Goal: Task Accomplishment & Management: Manage account settings

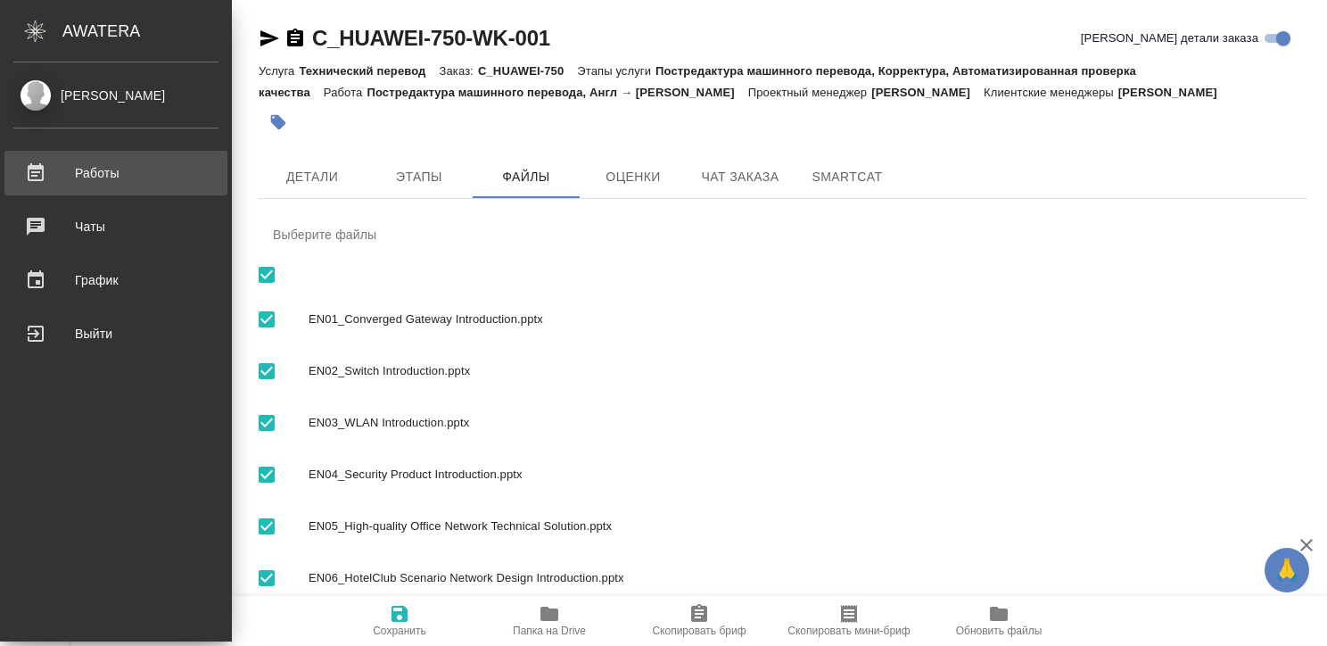
click at [103, 178] on div ".cls-1 fill:#fff; AWATERA Kritskaya Kristina Работы 0 Чаты График Выйти C_HUAWE…" at bounding box center [663, 323] width 1327 height 646
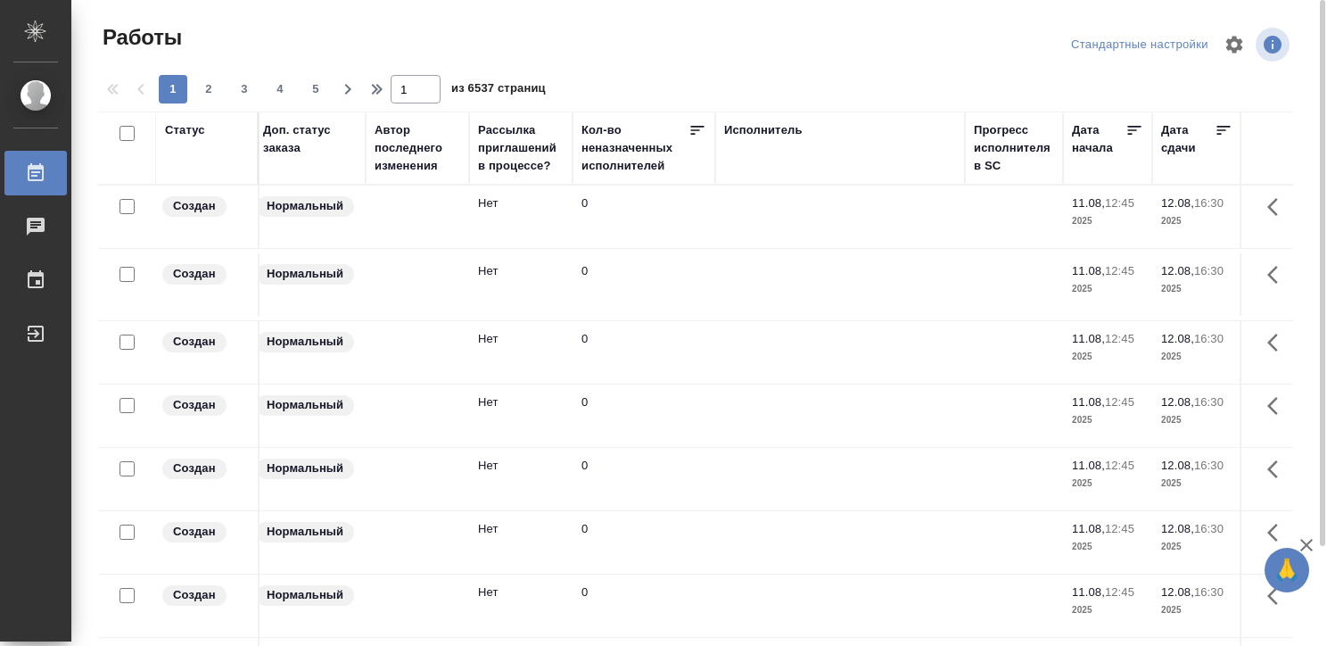
scroll to position [0, 731]
click at [729, 125] on div "Исполнитель" at bounding box center [762, 130] width 79 height 18
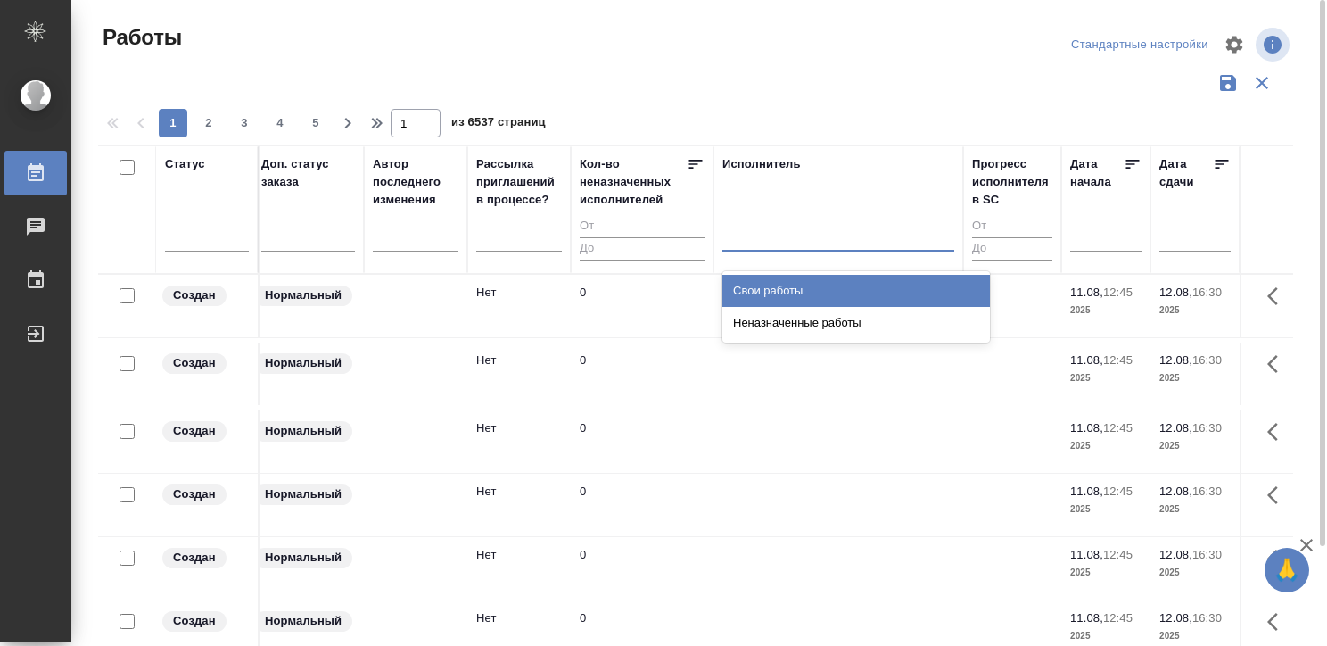
click at [749, 234] on div at bounding box center [839, 233] width 232 height 26
click at [770, 285] on div "Свои работы" at bounding box center [857, 291] width 268 height 32
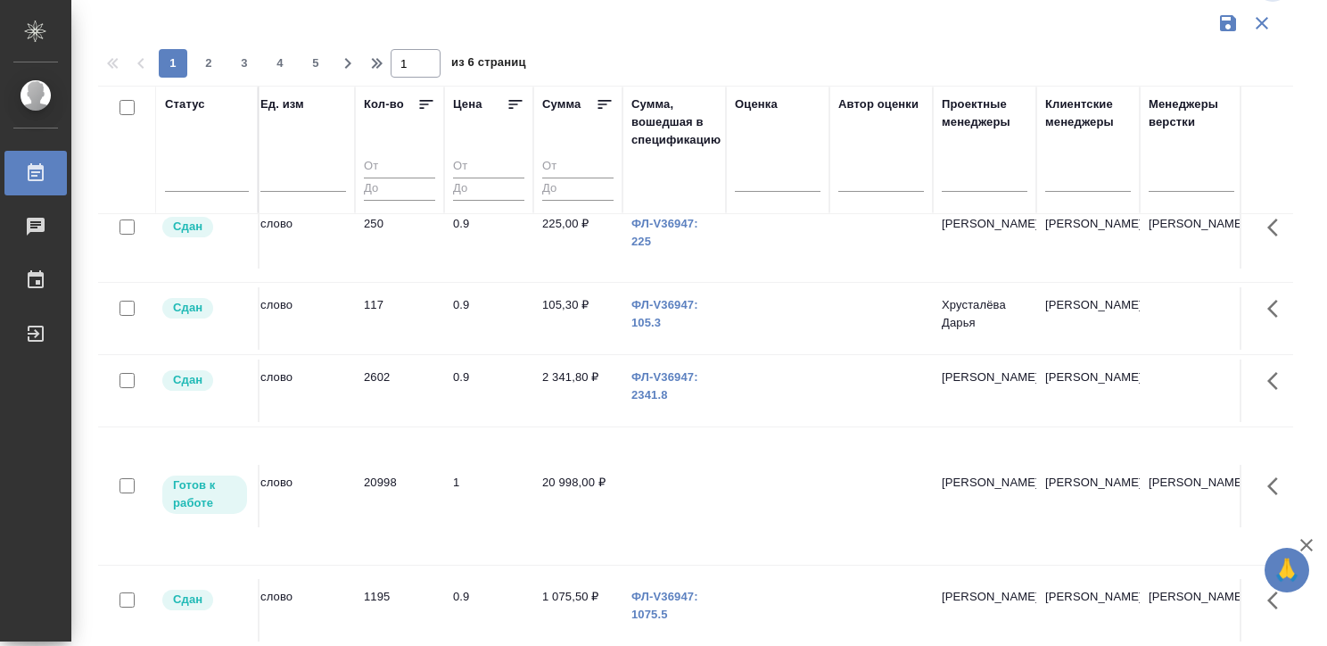
scroll to position [974, 1720]
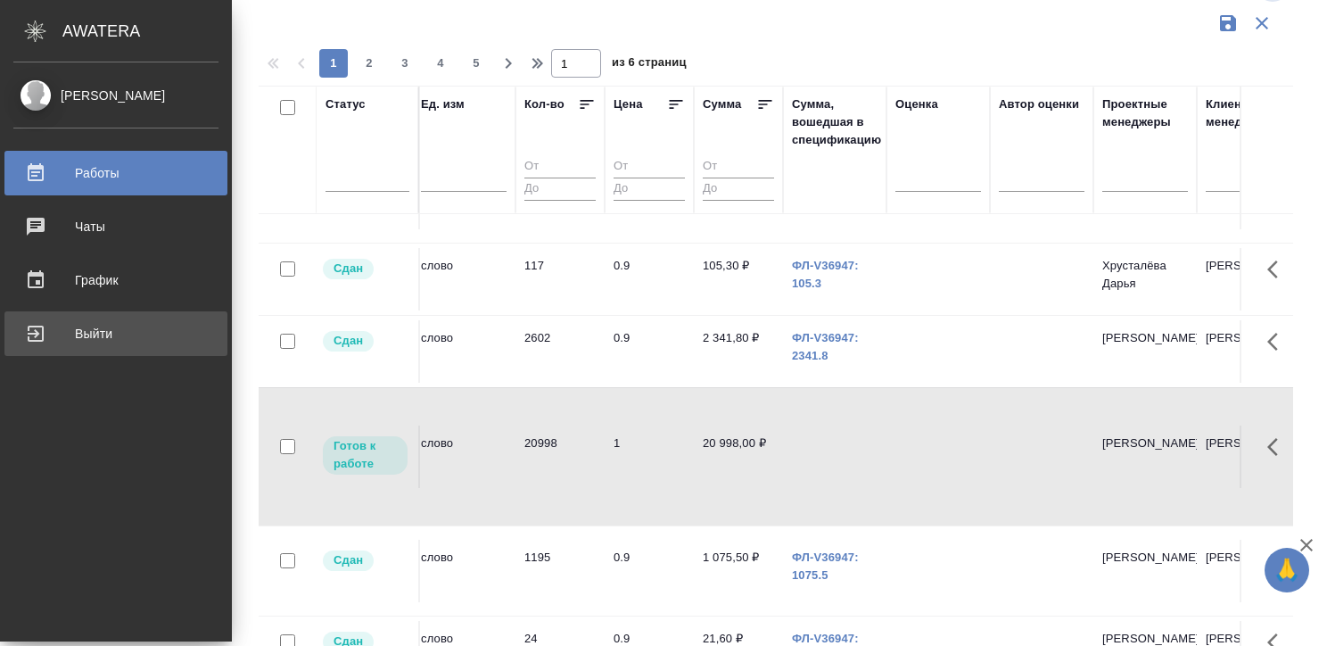
click at [36, 328] on div "Выйти" at bounding box center [115, 333] width 205 height 27
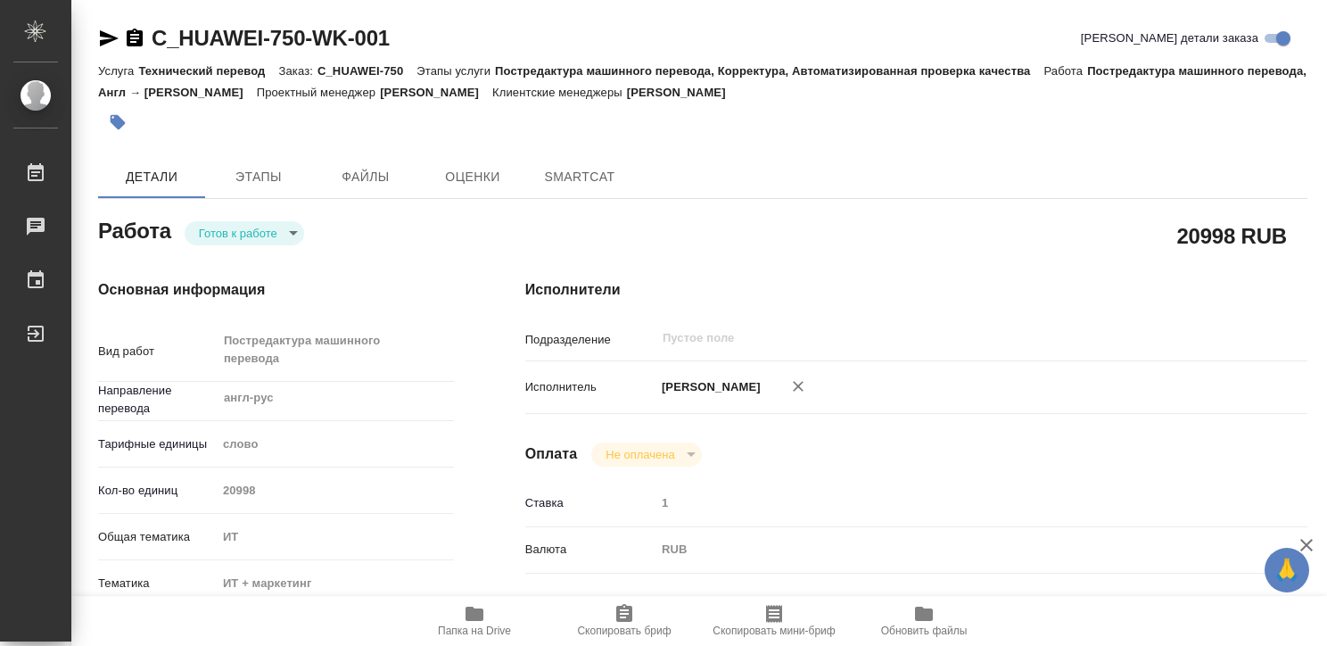
type textarea "x"
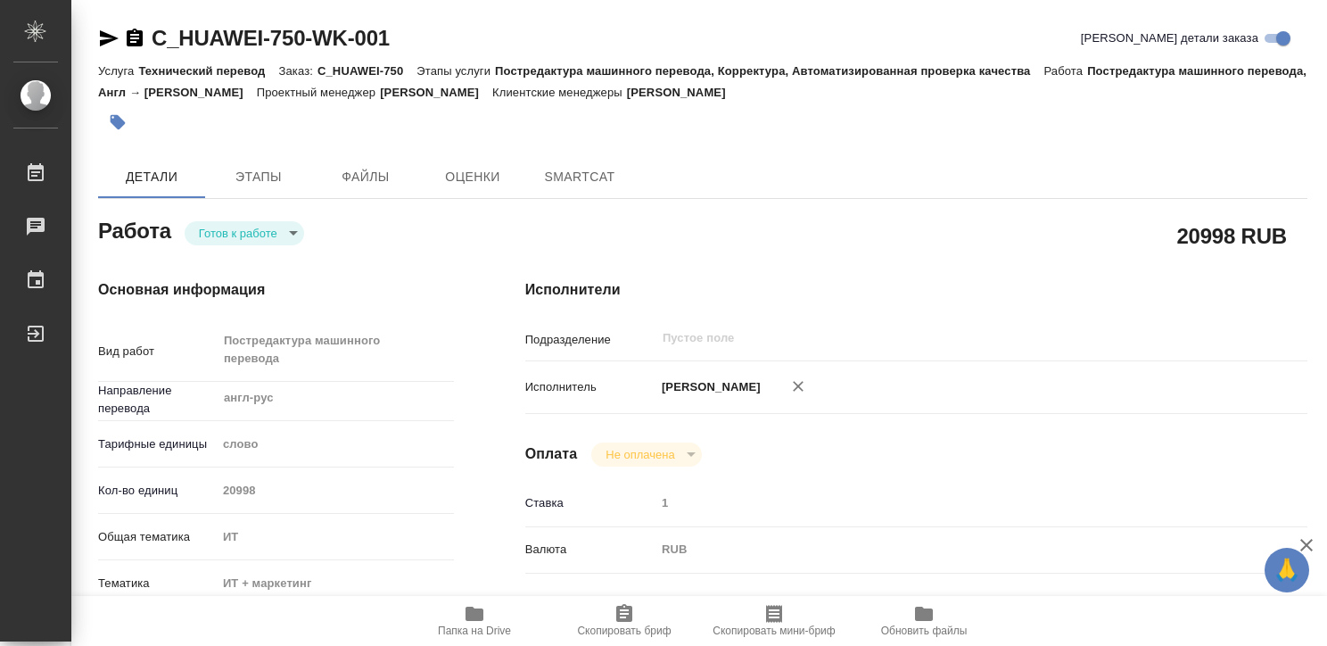
type textarea "x"
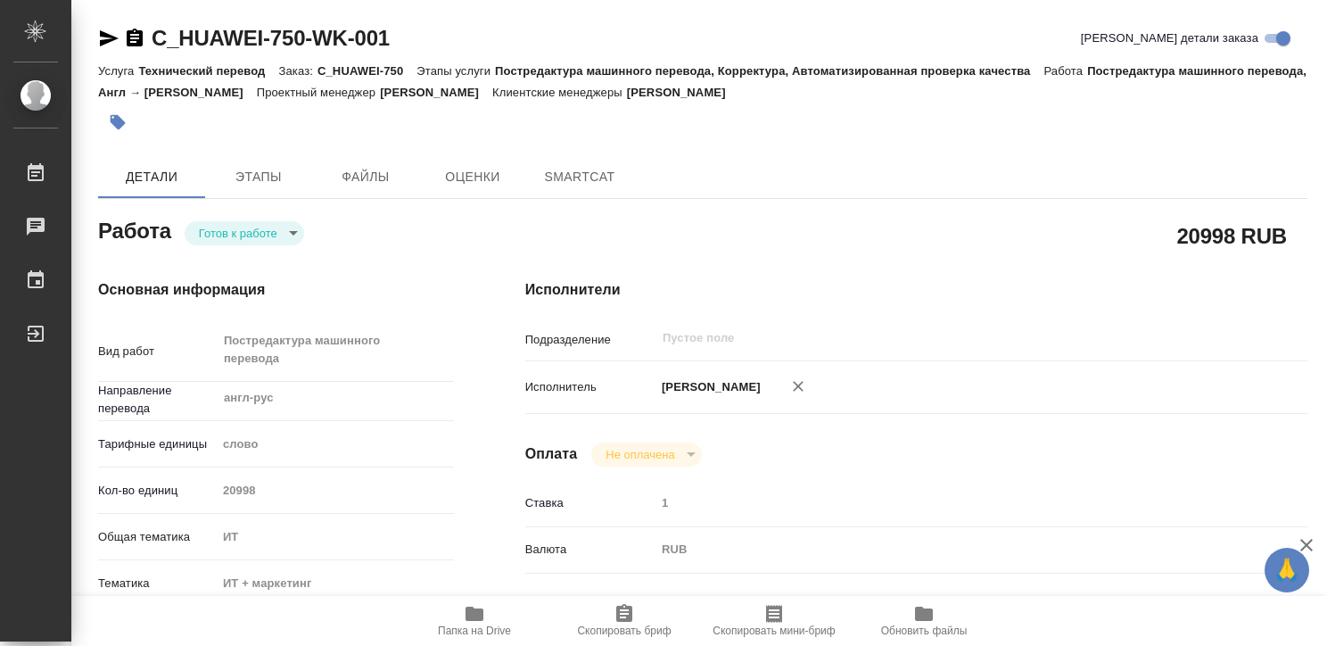
type textarea "x"
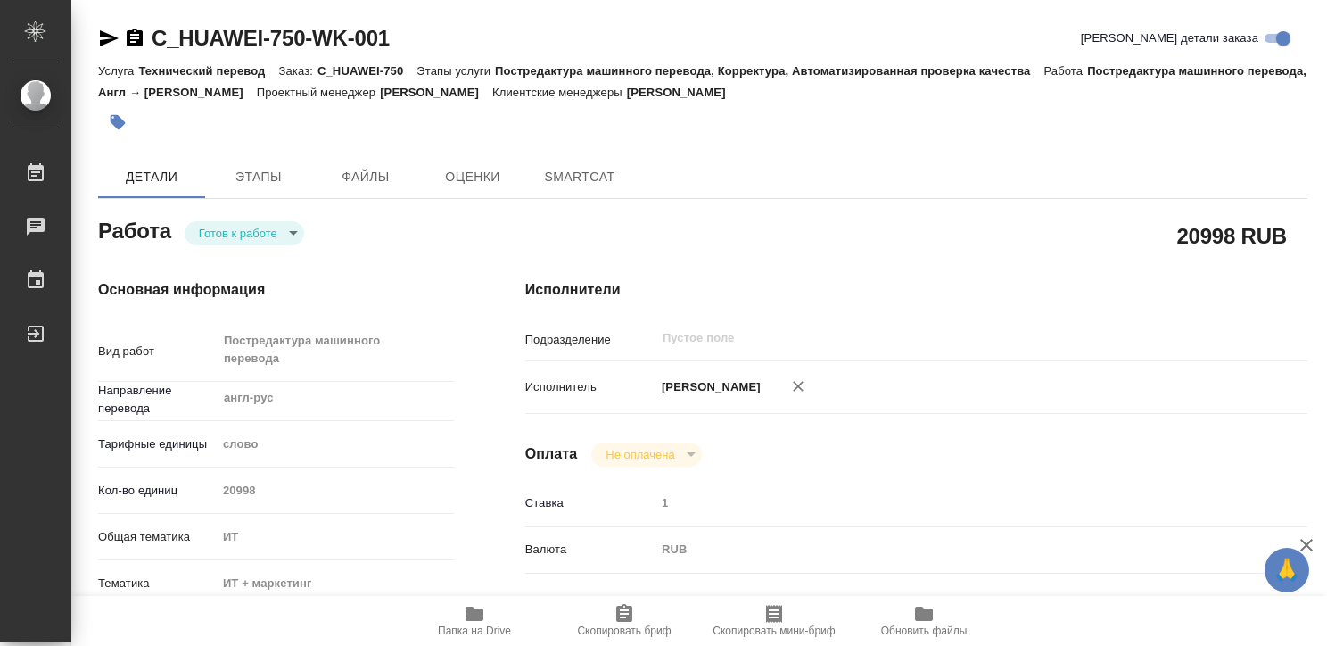
type textarea "x"
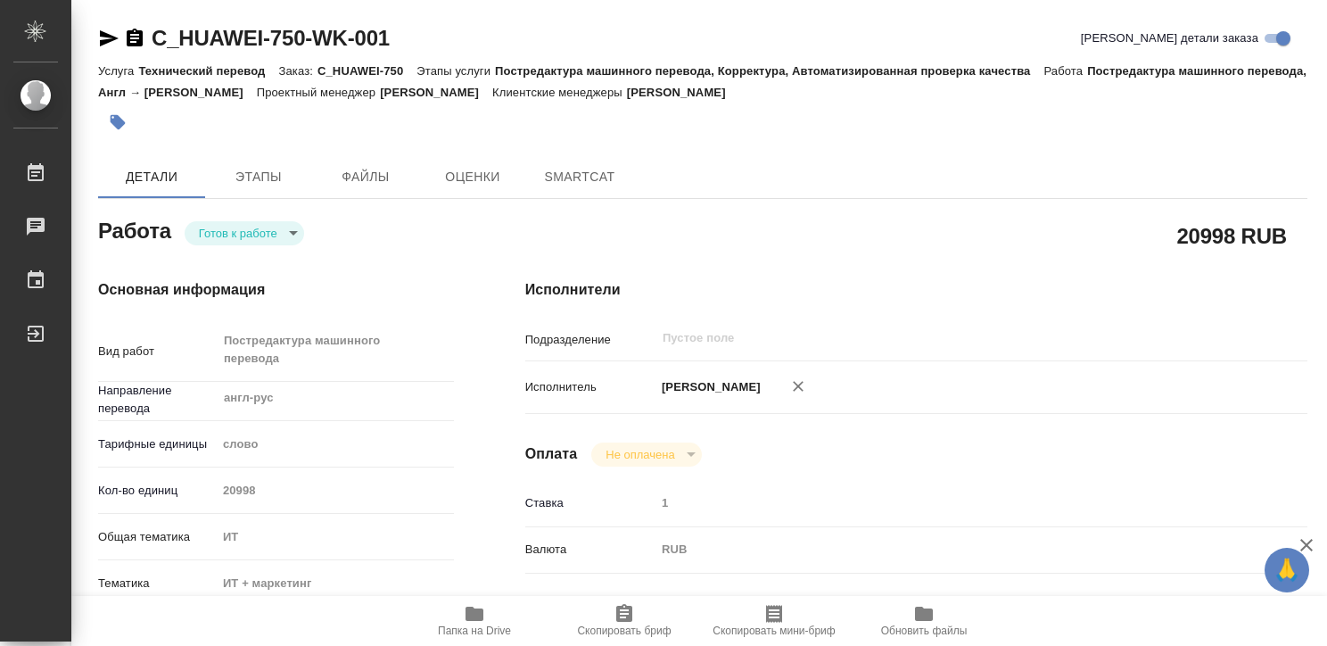
type textarea "x"
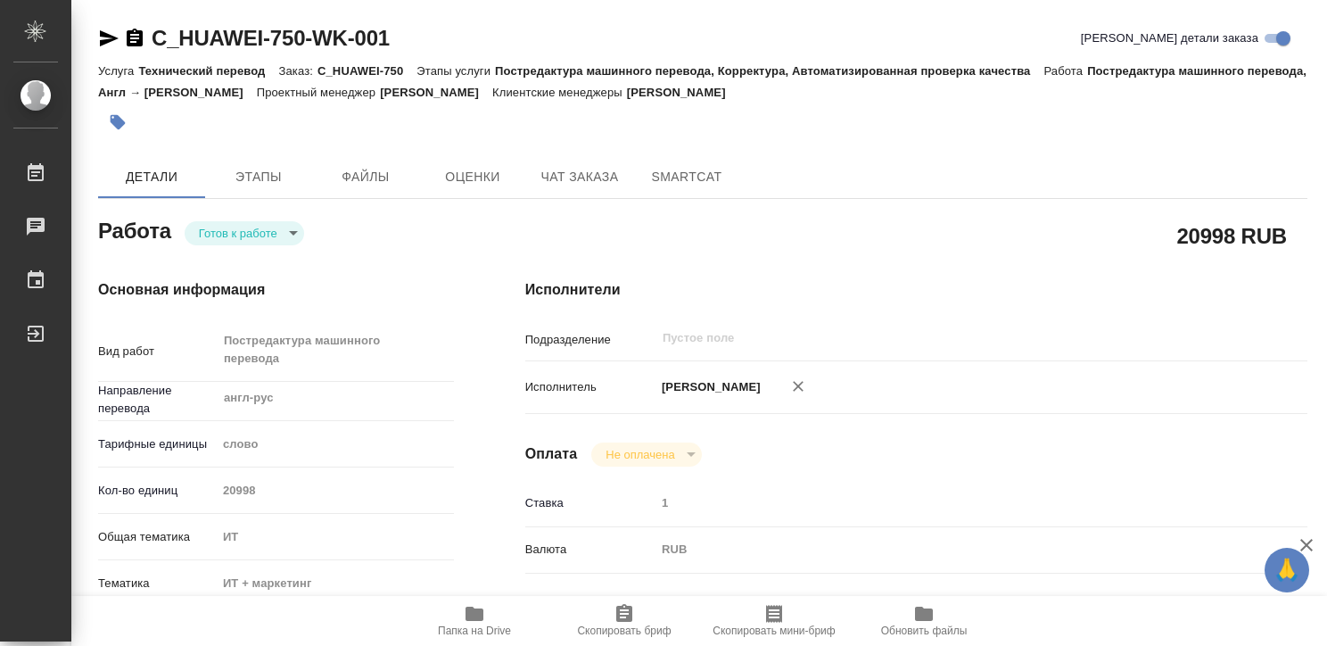
type textarea "x"
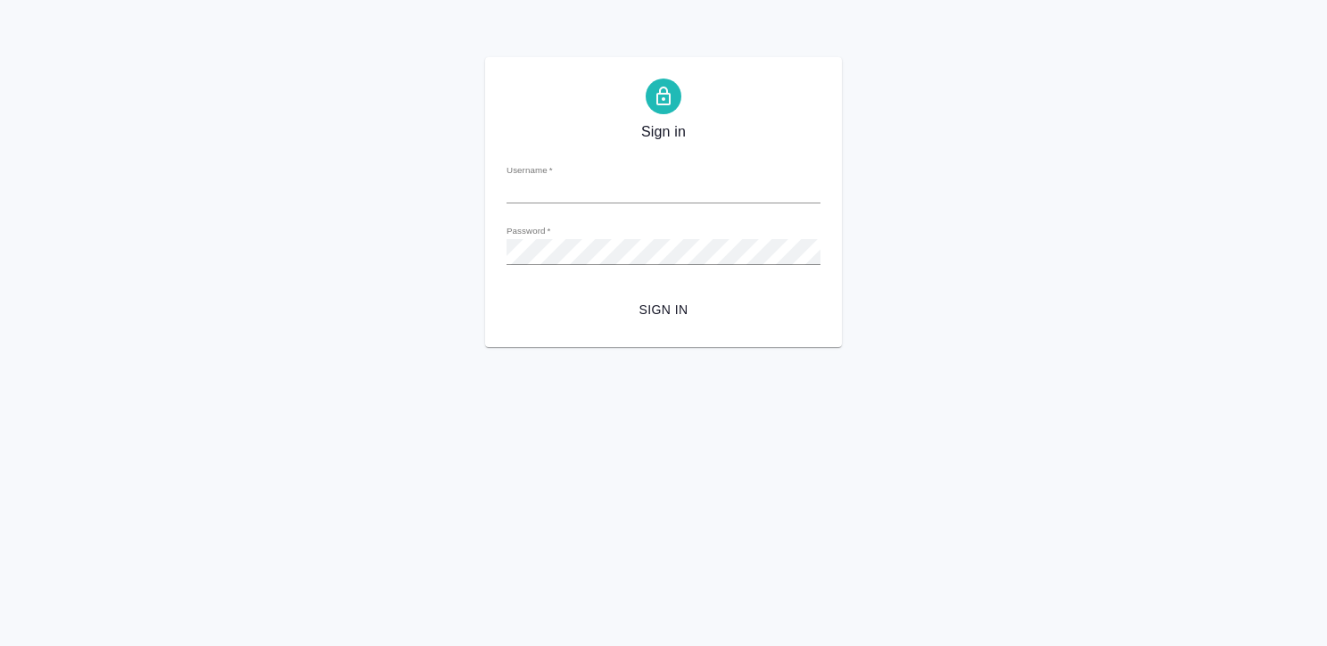
type input "k.kritskaya@awatera.com"
click at [963, 97] on div "Sign in Username   * k.kritskaya@awatera.com Password   * urlPath   * / Sign in" at bounding box center [663, 202] width 1327 height 290
